Goal: Check status: Check status

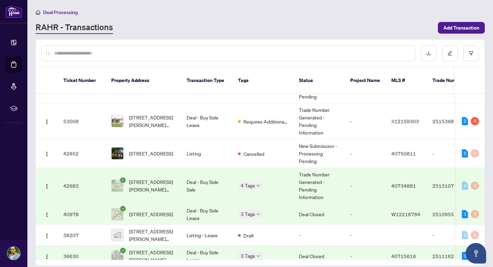
scroll to position [57, 0]
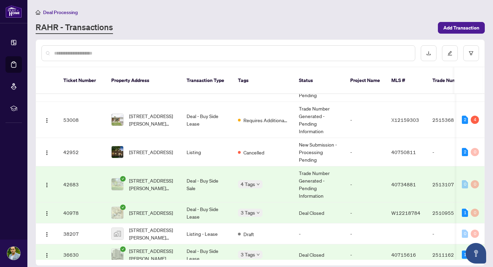
click at [150, 176] on span "[STREET_ADDRESS][PERSON_NAME][PERSON_NAME]" at bounding box center [152, 183] width 47 height 15
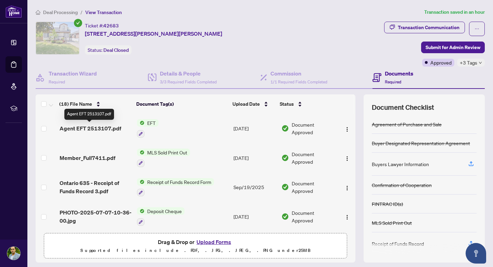
click at [87, 130] on span "Agent EFT 2513107.pdf" at bounding box center [91, 128] width 62 height 8
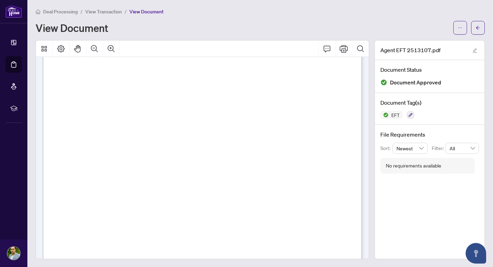
scroll to position [6, 0]
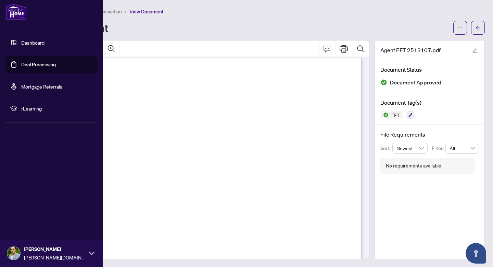
click at [43, 42] on link "Dashboard" at bounding box center [32, 42] width 23 height 6
